Goal: Transaction & Acquisition: Purchase product/service

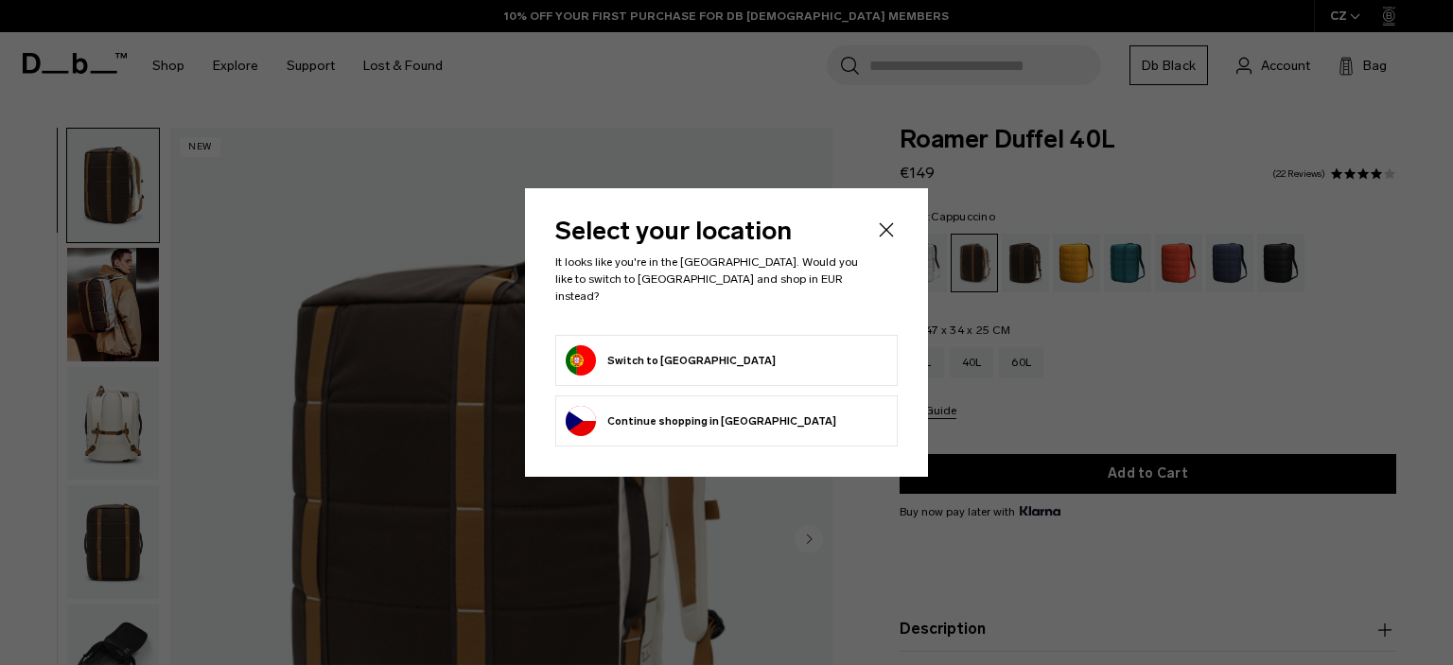
click at [733, 406] on button "Continue browsing Czechia store Continue shopping in [GEOGRAPHIC_DATA]" at bounding box center [701, 421] width 271 height 30
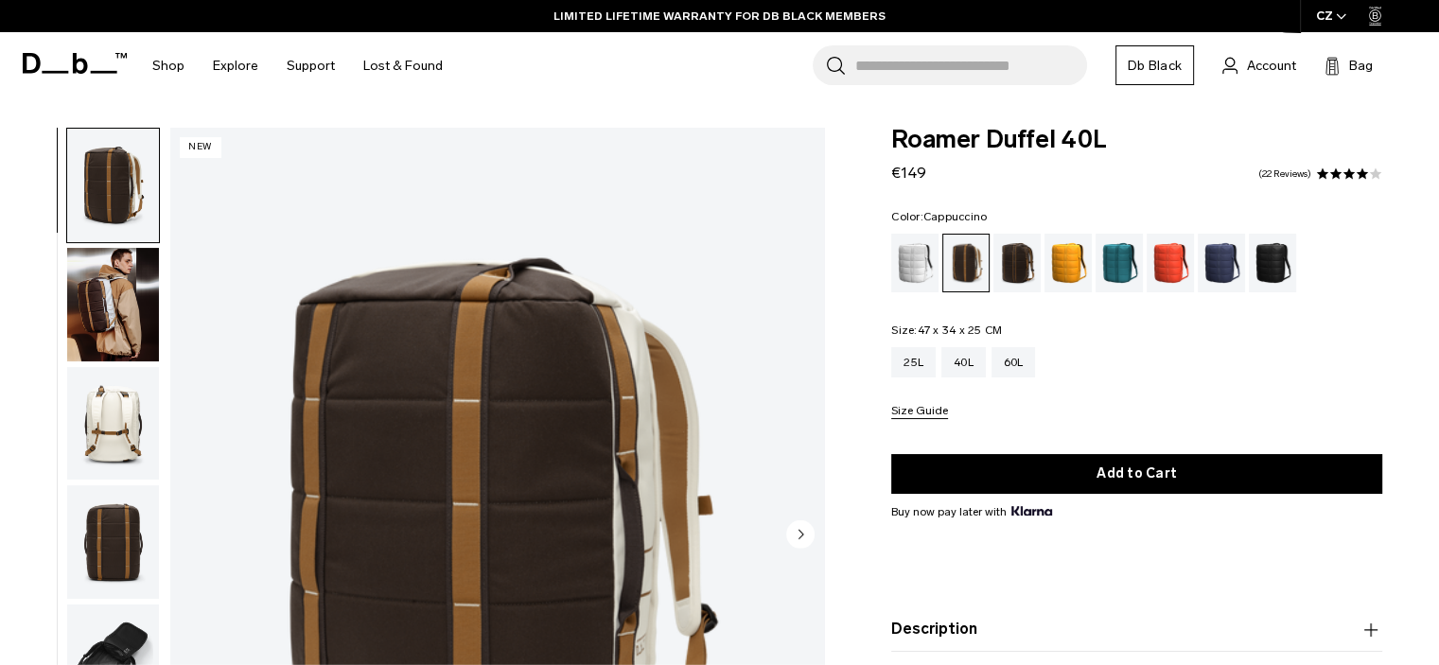
click at [122, 437] on img "button" at bounding box center [113, 424] width 92 height 114
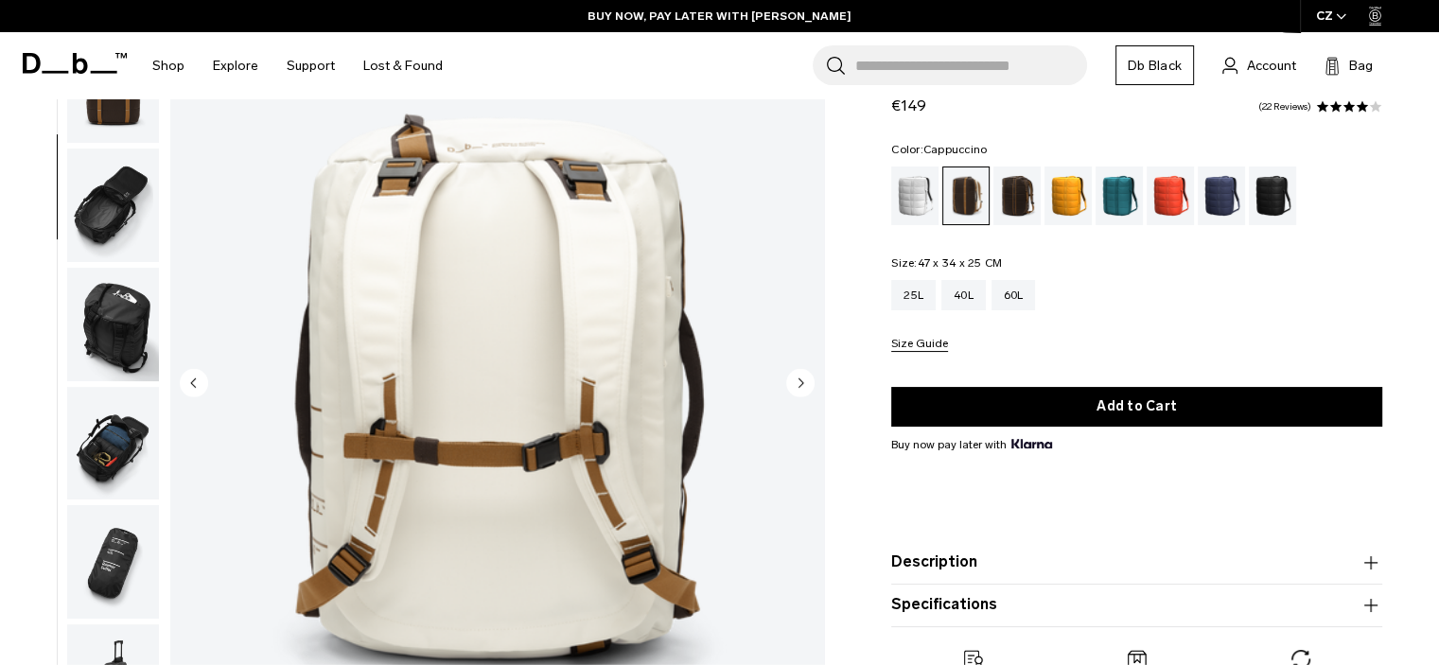
scroll to position [150, 0]
click at [802, 374] on circle "Next slide" at bounding box center [800, 383] width 28 height 28
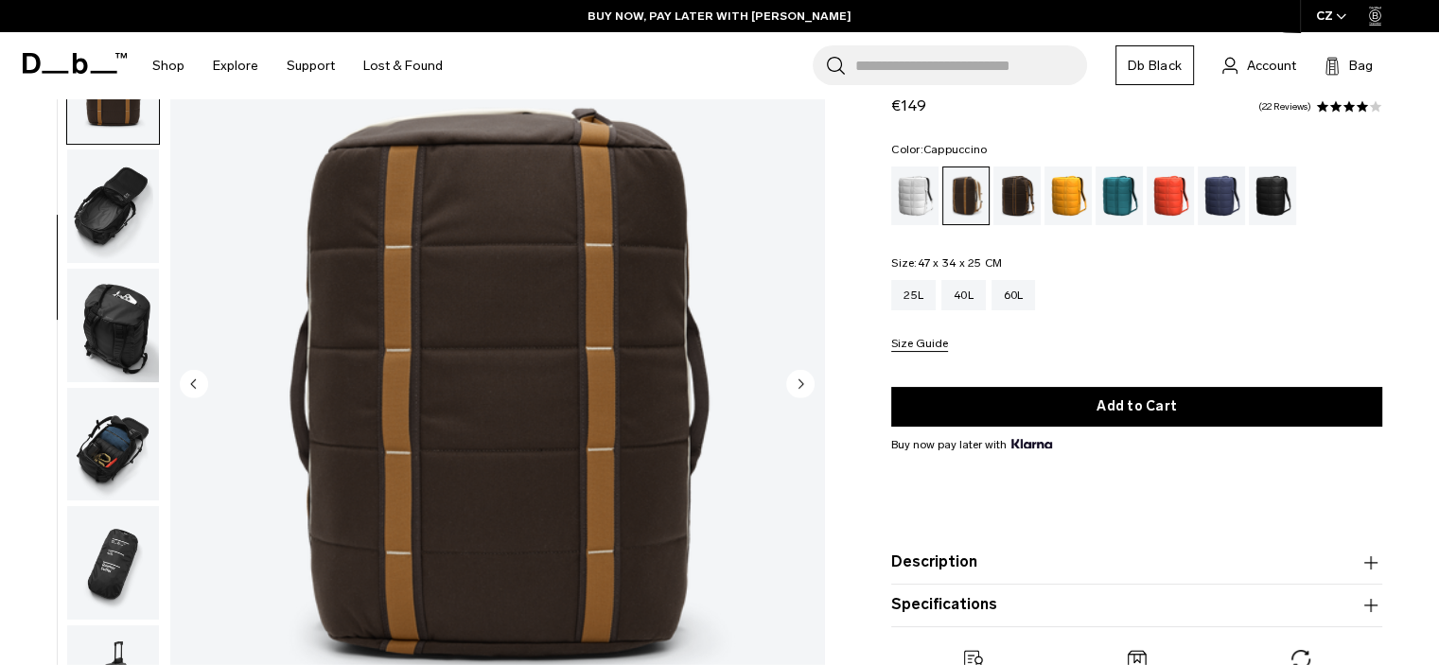
scroll to position [358, 0]
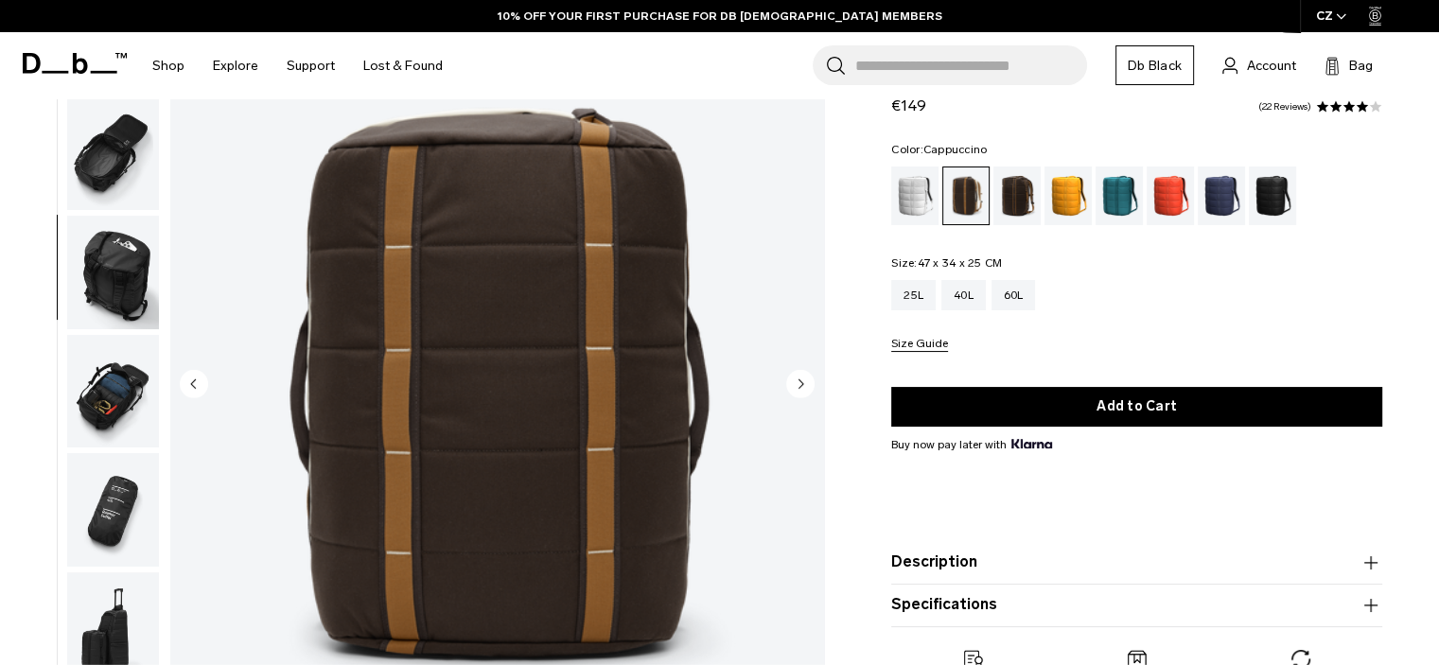
click at [802, 374] on circle "Next slide" at bounding box center [800, 383] width 28 height 28
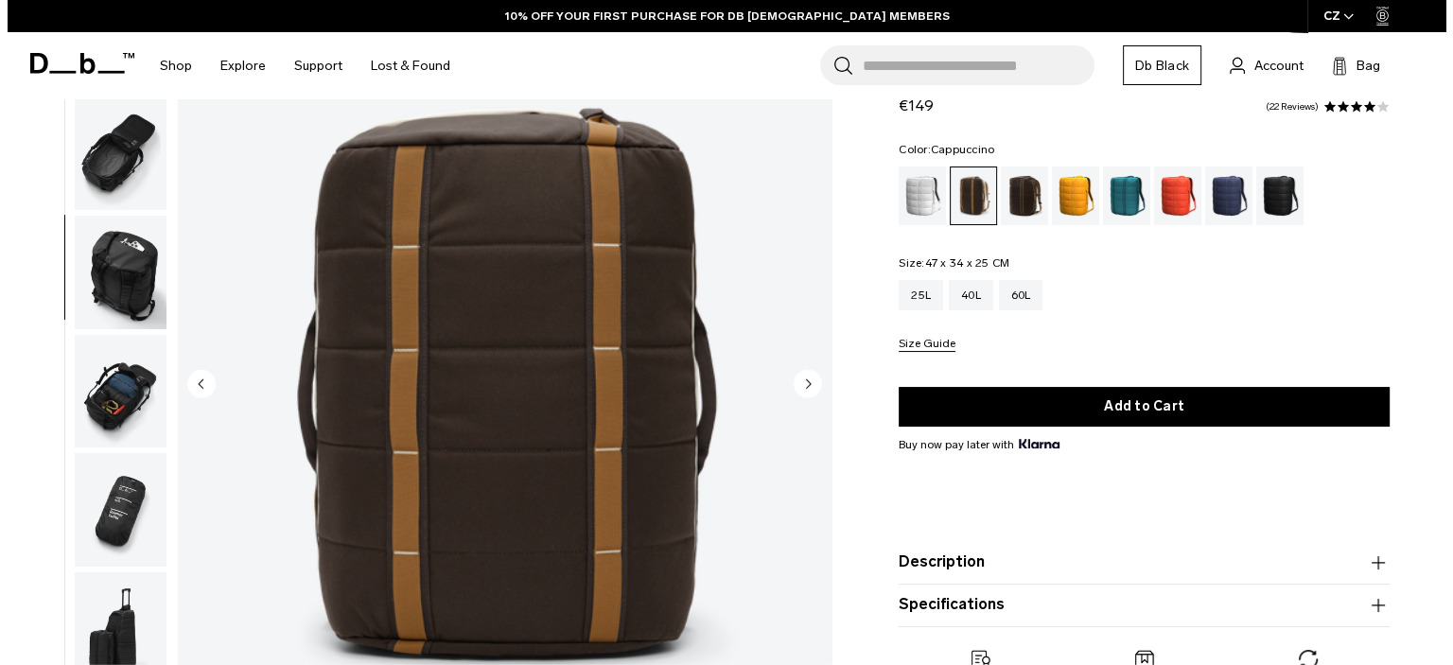
scroll to position [371, 0]
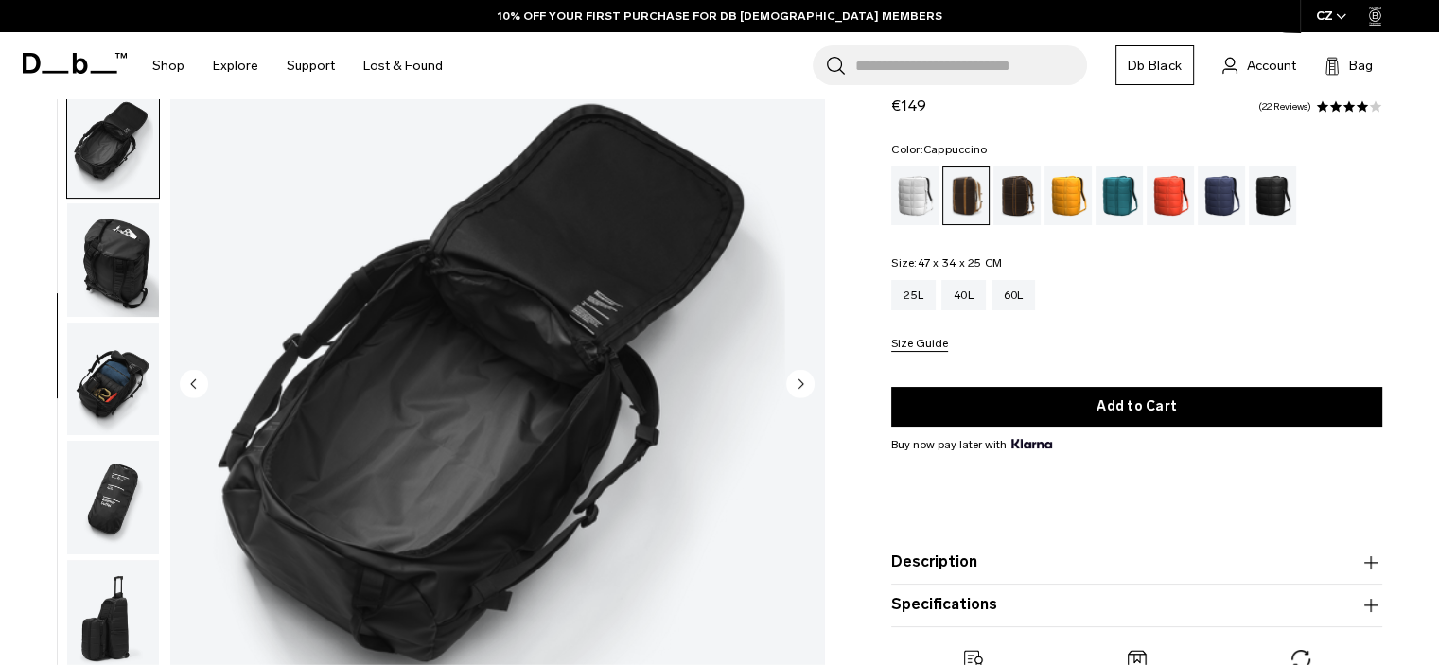
click at [802, 374] on circle "Next slide" at bounding box center [800, 383] width 28 height 28
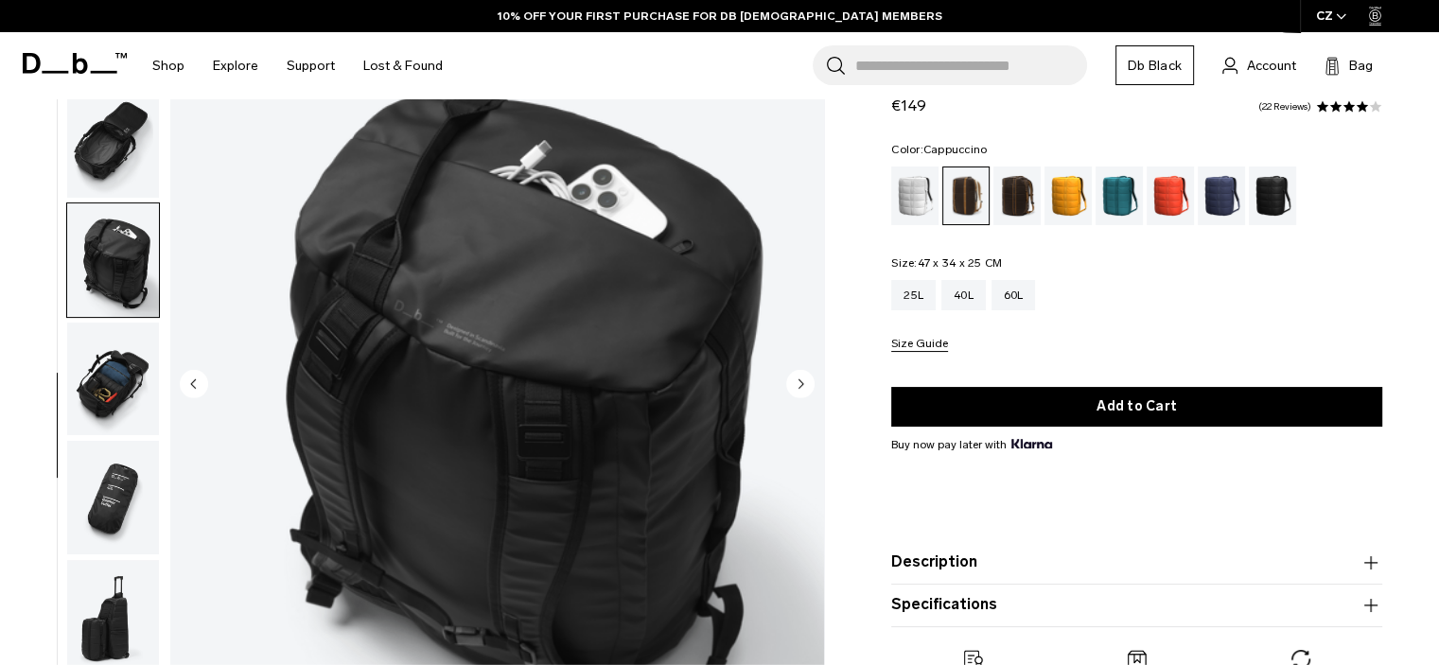
click at [802, 374] on circle "Next slide" at bounding box center [800, 383] width 28 height 28
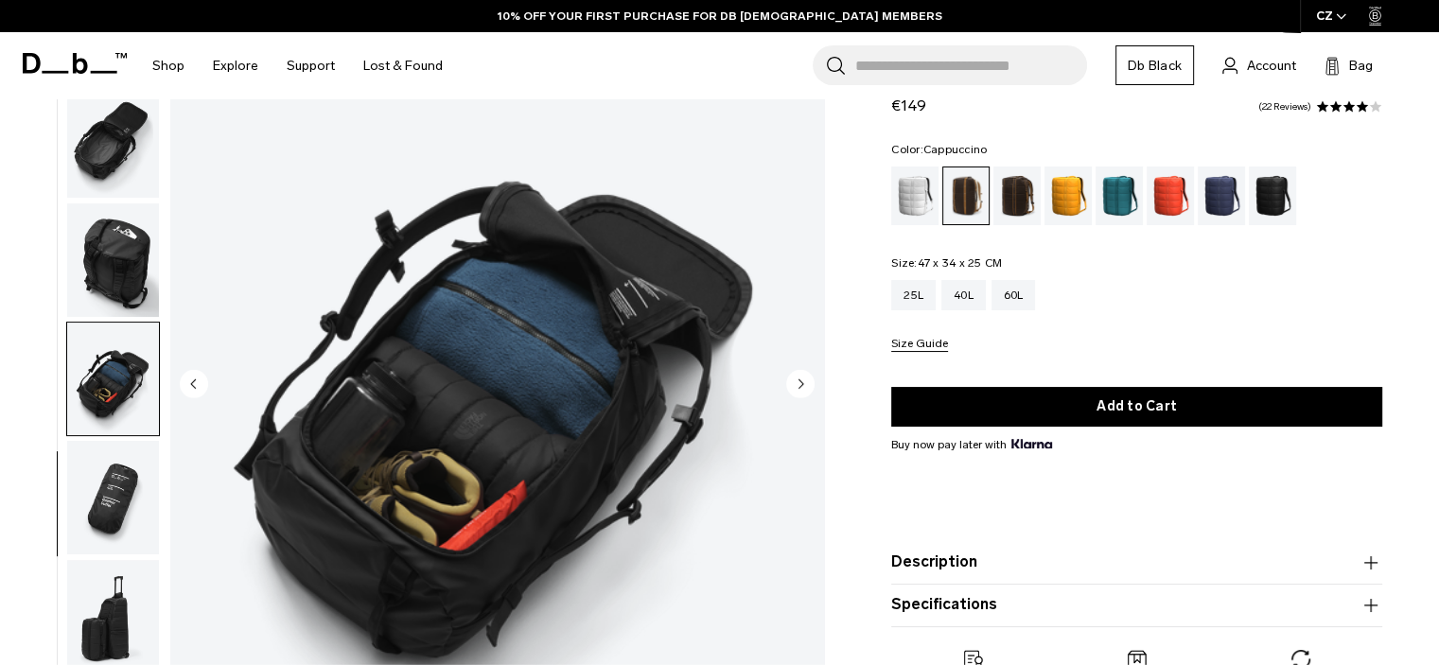
click at [802, 374] on circle "Next slide" at bounding box center [800, 383] width 28 height 28
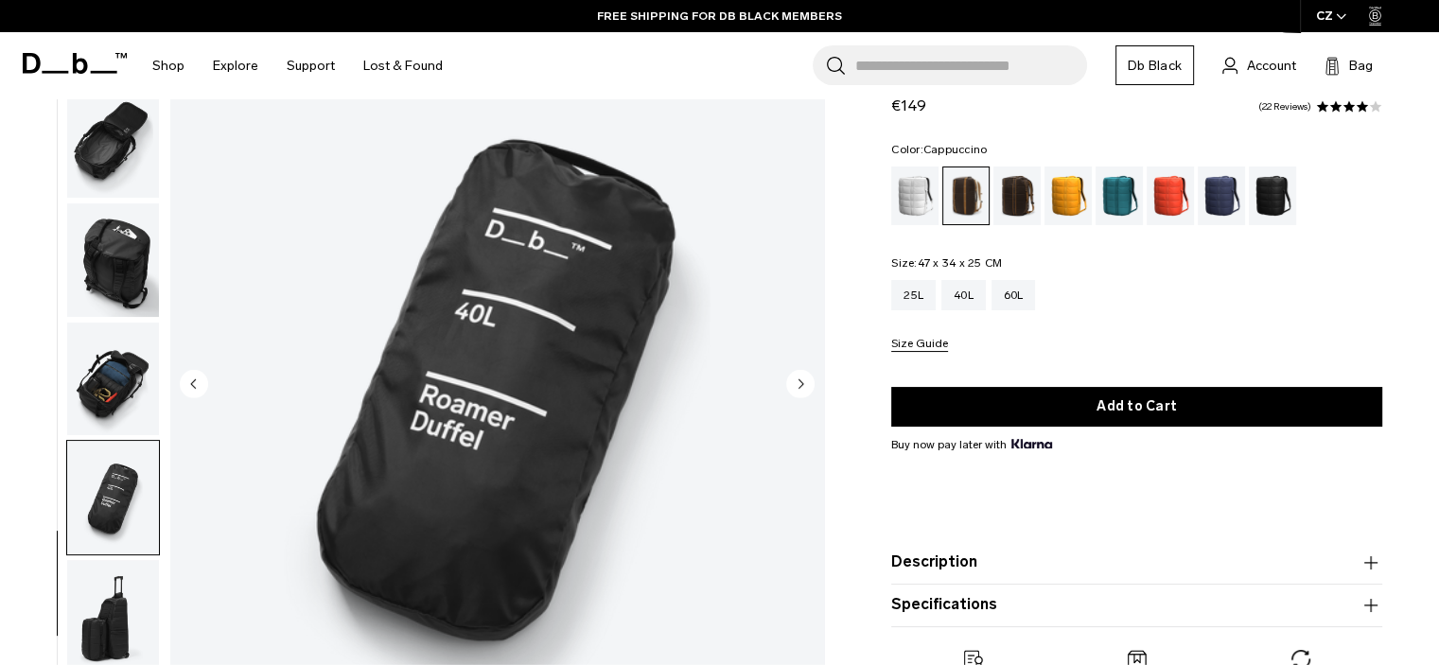
click at [802, 374] on circle "Next slide" at bounding box center [800, 383] width 28 height 28
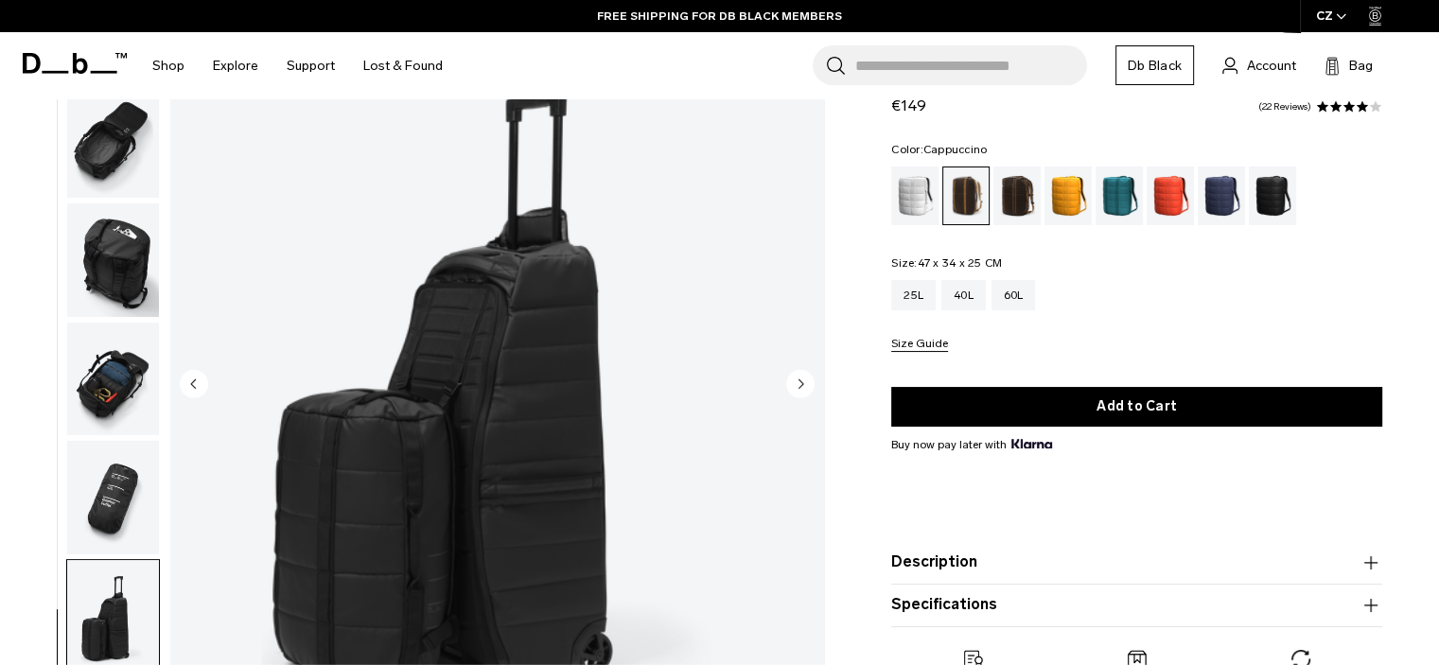
click at [802, 374] on circle "Next slide" at bounding box center [800, 383] width 28 height 28
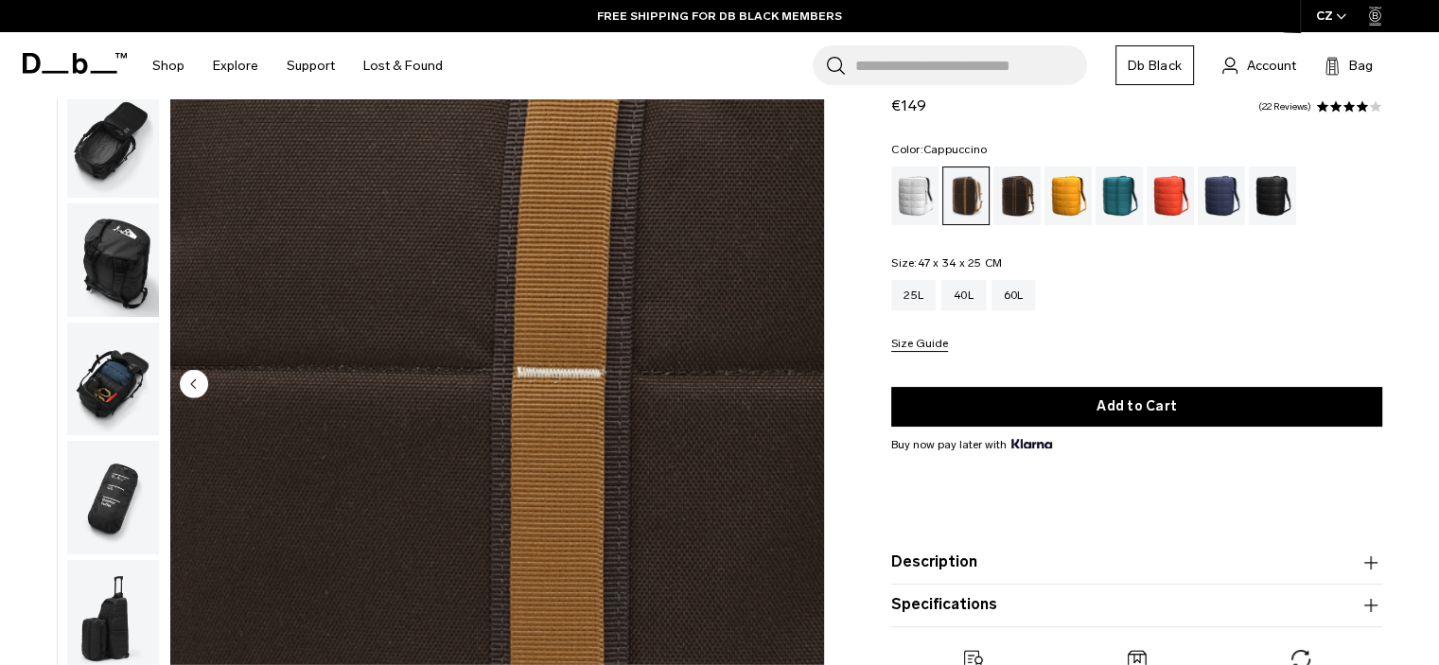
click at [802, 374] on img "10 / 10" at bounding box center [497, 385] width 654 height 817
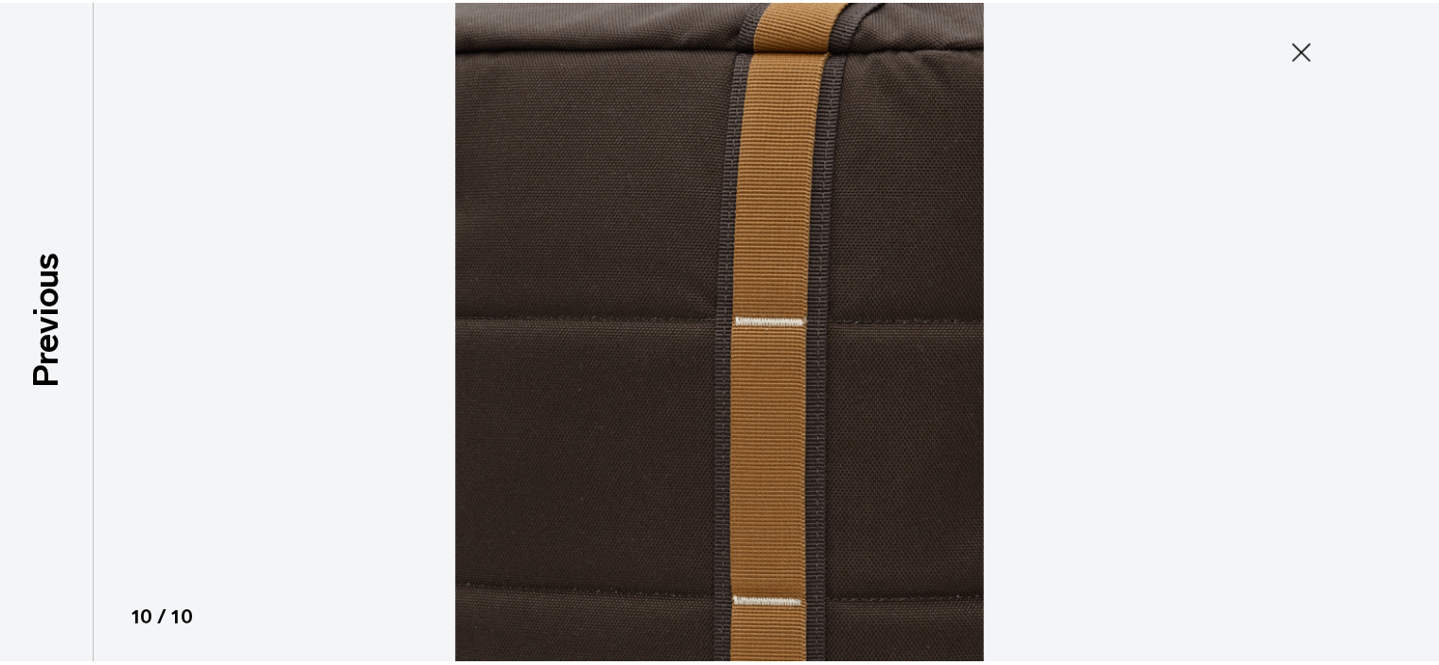
scroll to position [360, 0]
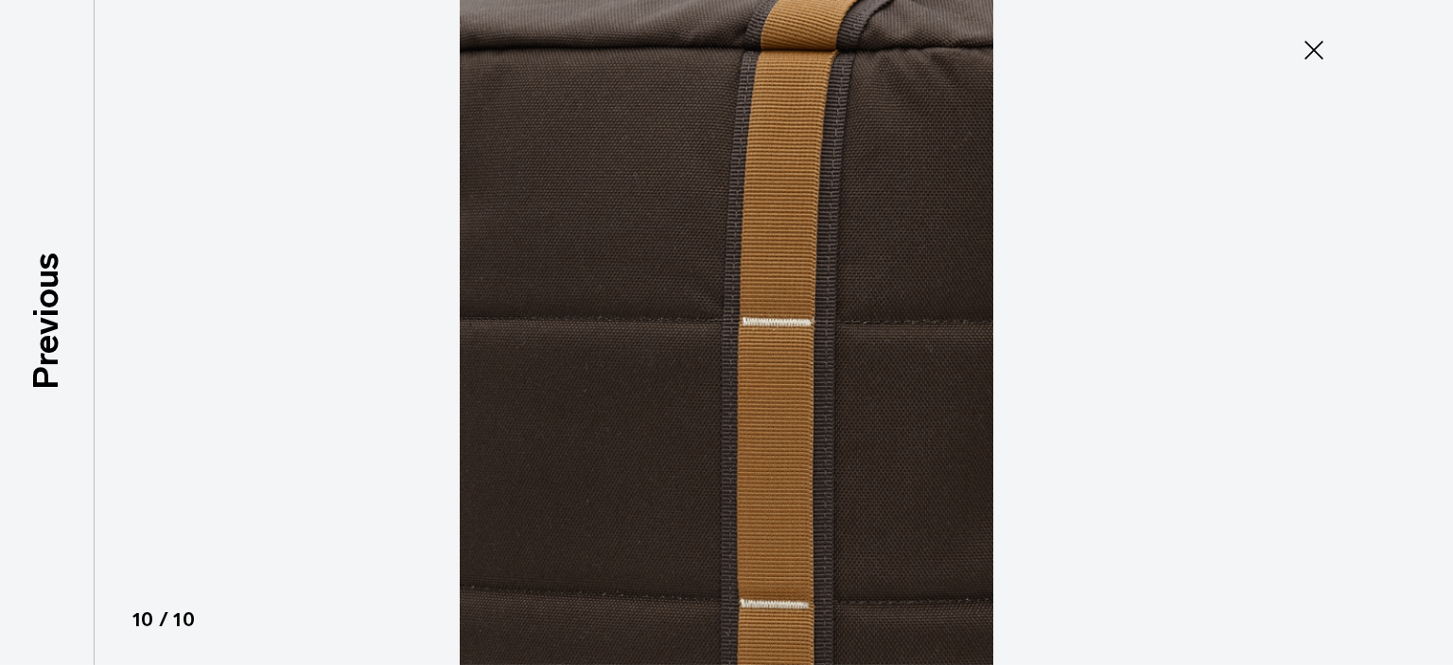
click at [802, 374] on img at bounding box center [727, 332] width 852 height 665
click at [1319, 51] on icon at bounding box center [1314, 50] width 30 height 30
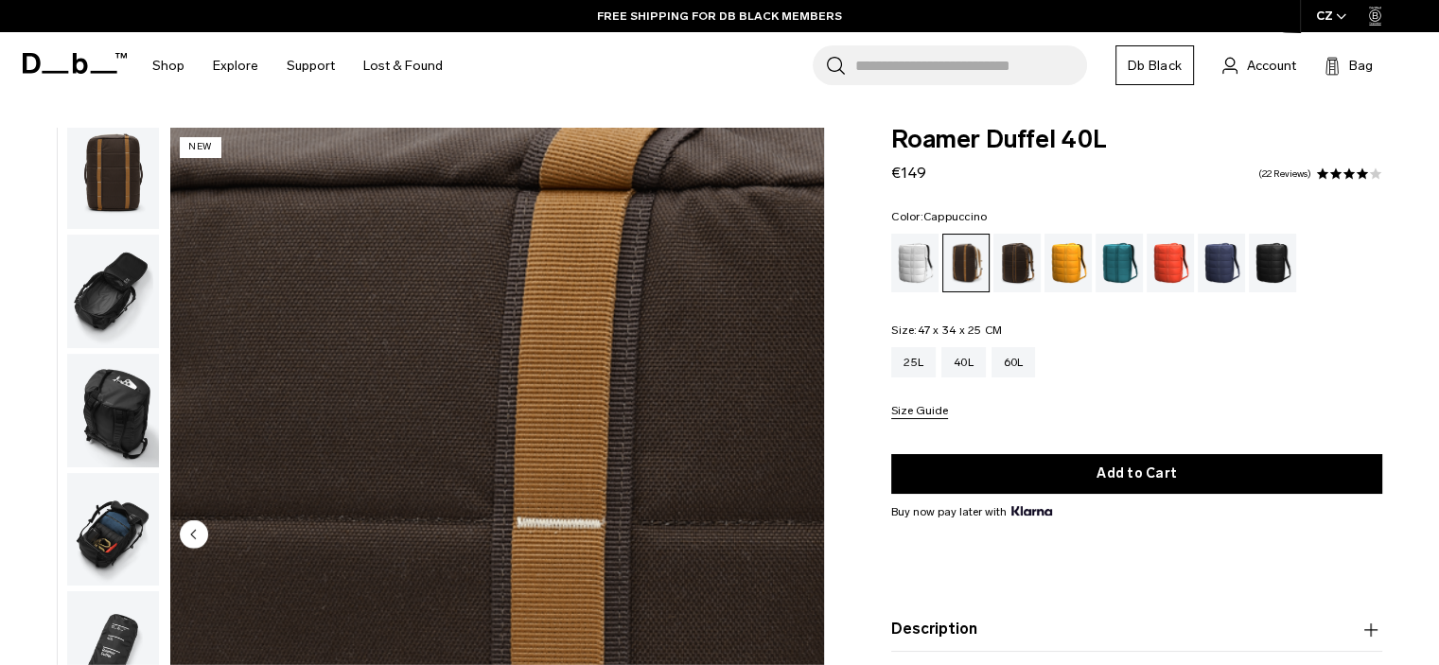
scroll to position [0, 0]
